Goal: Task Accomplishment & Management: Use online tool/utility

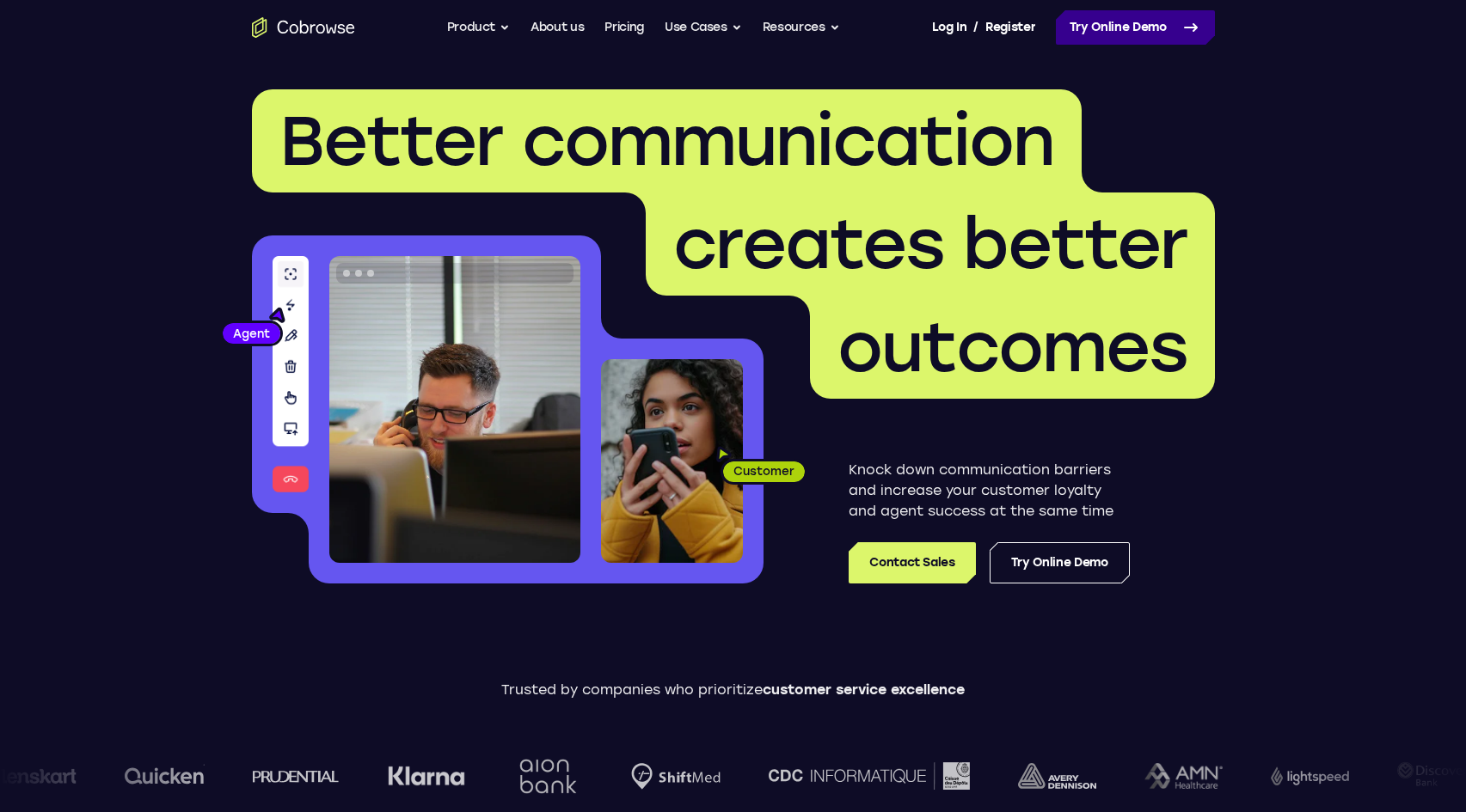
click at [1117, 23] on link "Try Online Demo" at bounding box center [1135, 28] width 159 height 35
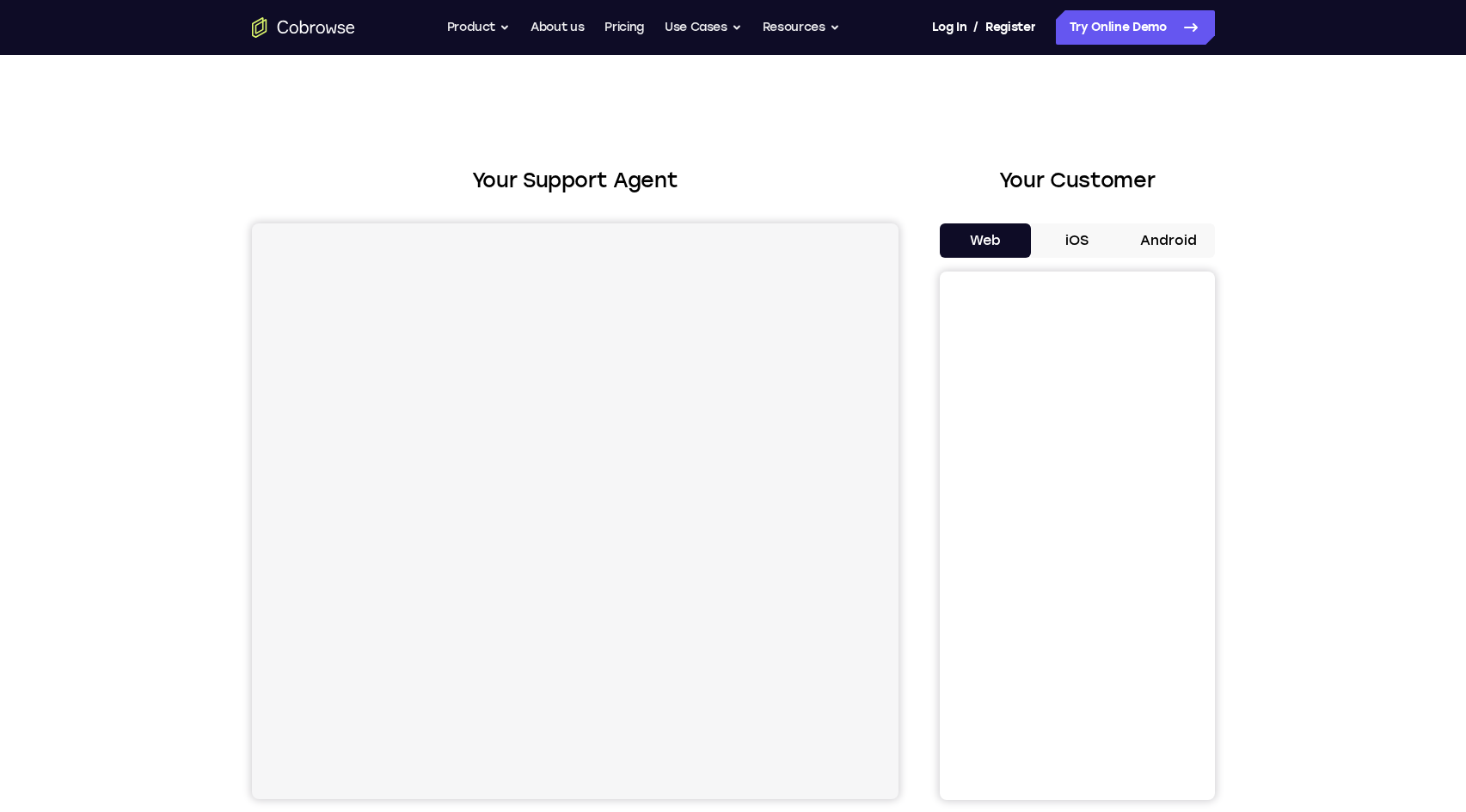
click at [1189, 218] on div "Your Customer Web iOS Android" at bounding box center [1076, 482] width 275 height 636
click at [1188, 219] on div "Your Customer Web iOS Android" at bounding box center [1076, 482] width 275 height 636
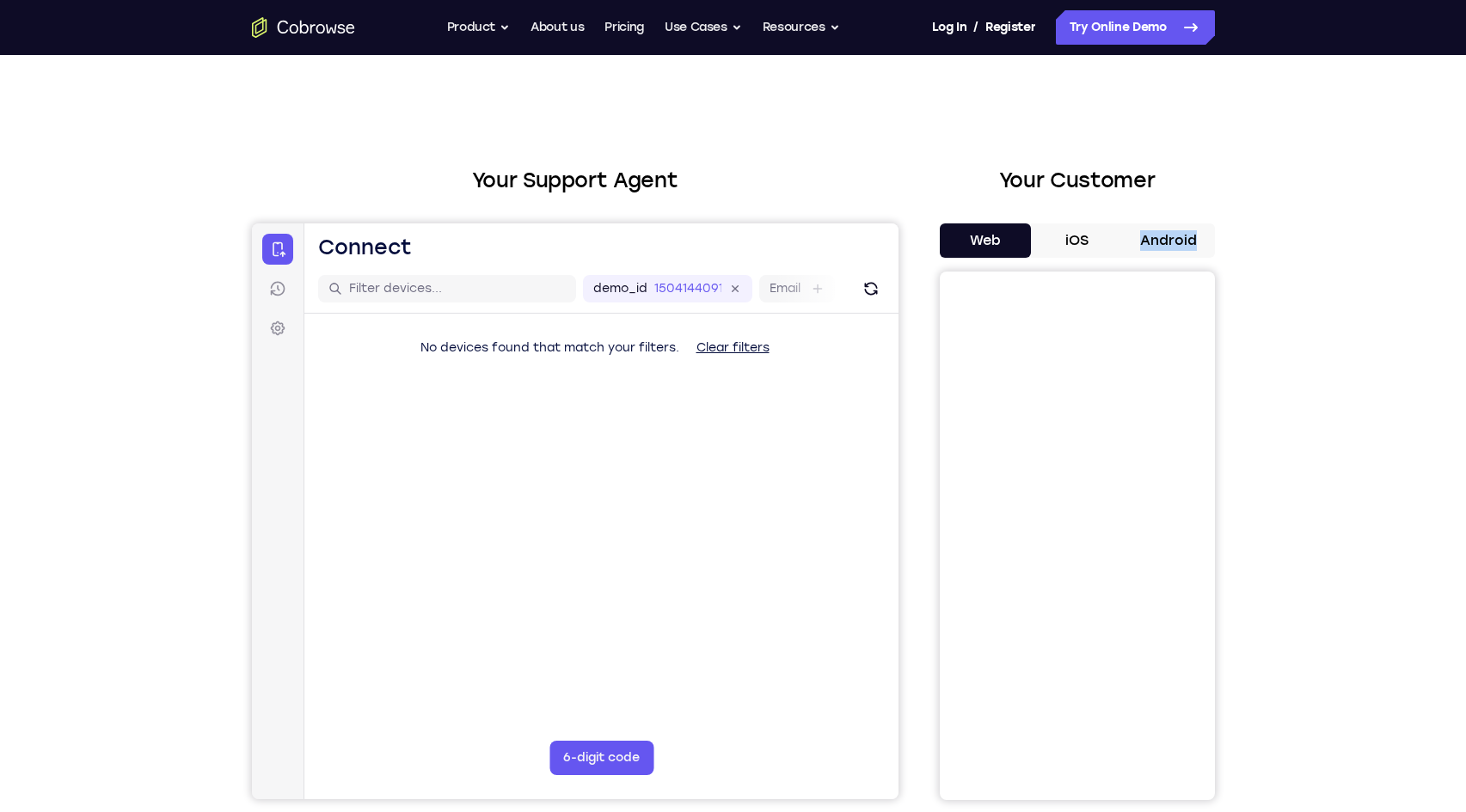
click at [1182, 250] on button "Android" at bounding box center [1168, 241] width 92 height 35
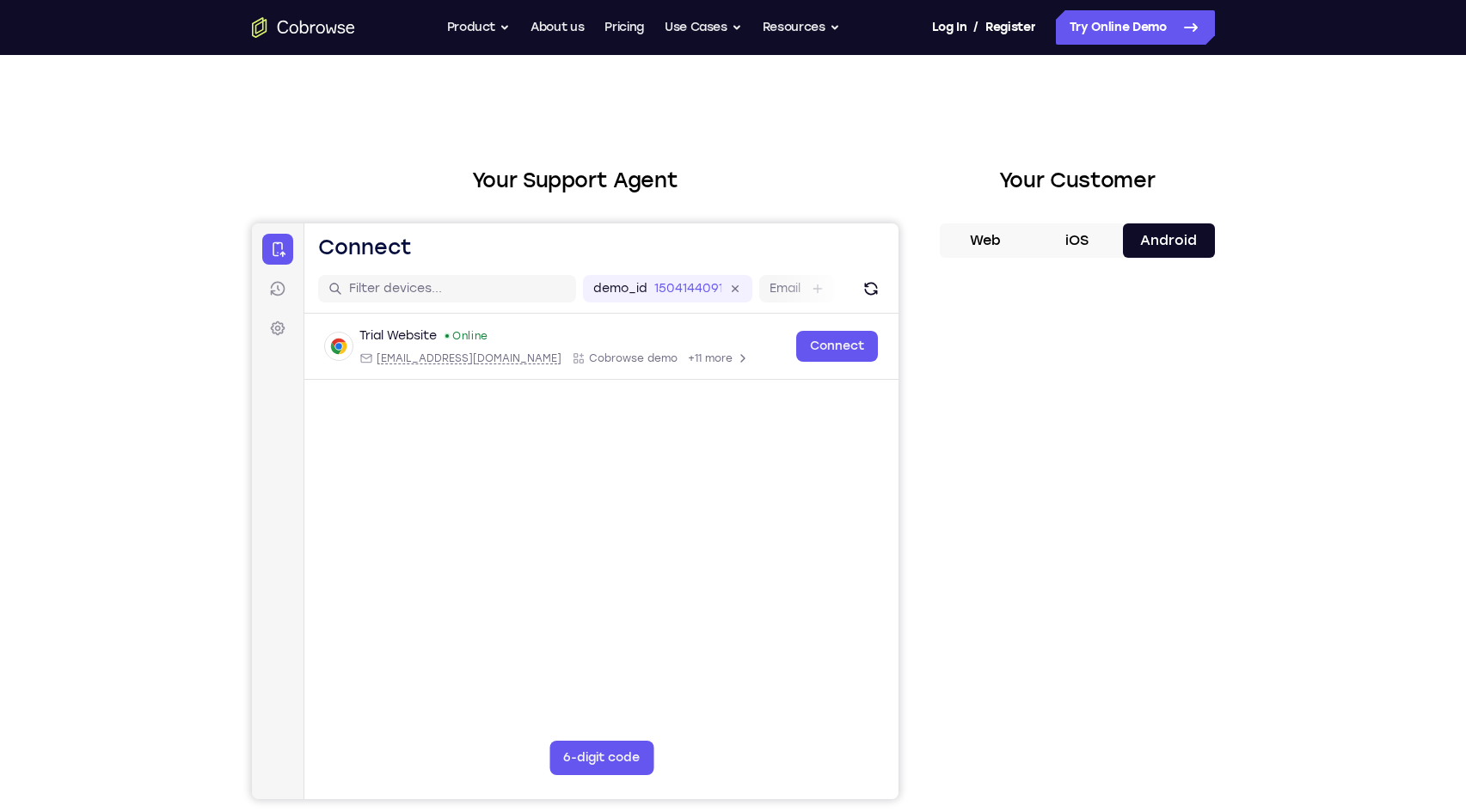
click at [1267, 187] on div "Your Support Agent Your Customer Web iOS Android Next Steps We’d be happy to gi…" at bounding box center [733, 622] width 1100 height 1134
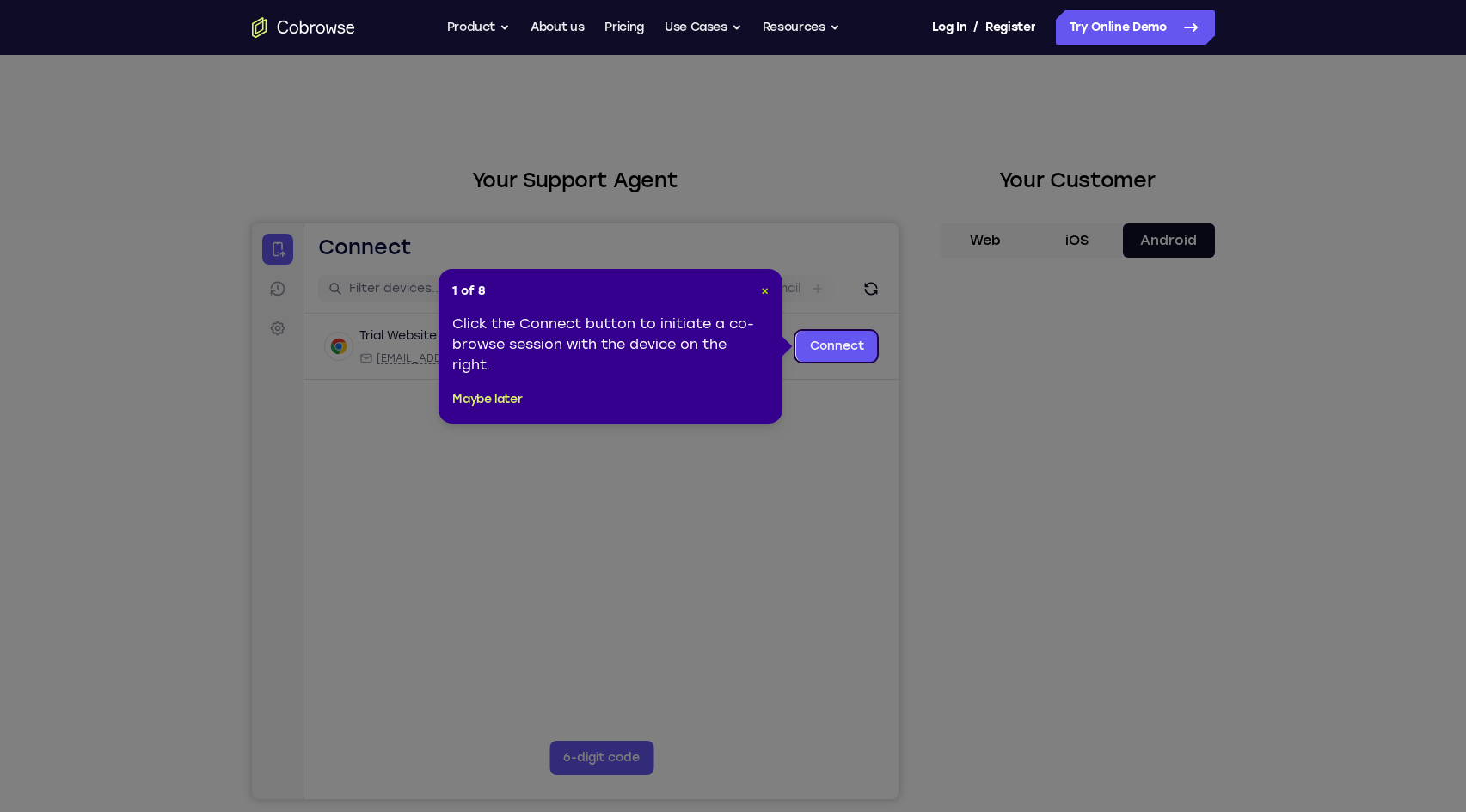
click at [769, 298] on button "×" at bounding box center [765, 291] width 8 height 17
